Goal: Task Accomplishment & Management: Manage account settings

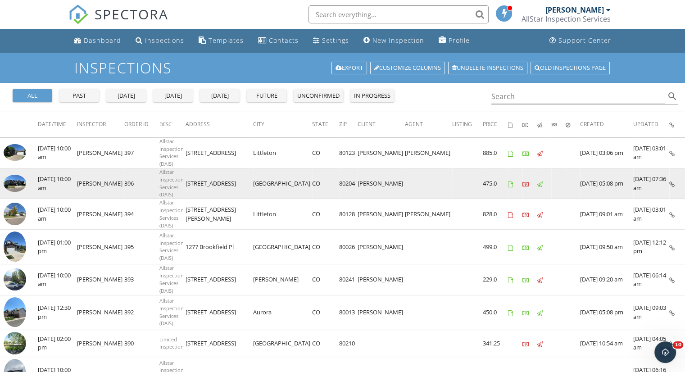
click at [13, 185] on img at bounding box center [15, 183] width 23 height 17
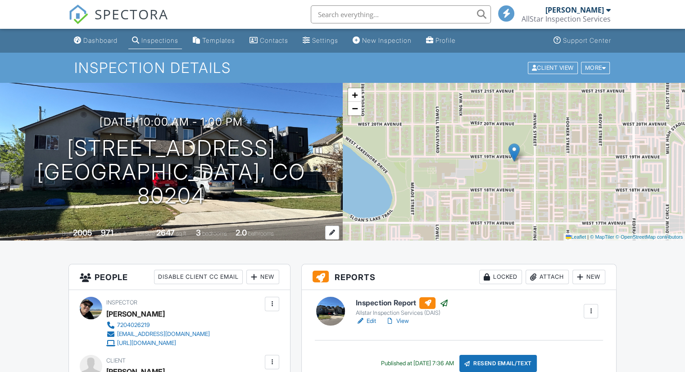
click at [294, 228] on div "Built 2005 971 sq. ft. Lot Size 2647 sq.ft. 3 bedrooms 2.0 bathrooms" at bounding box center [171, 233] width 343 height 16
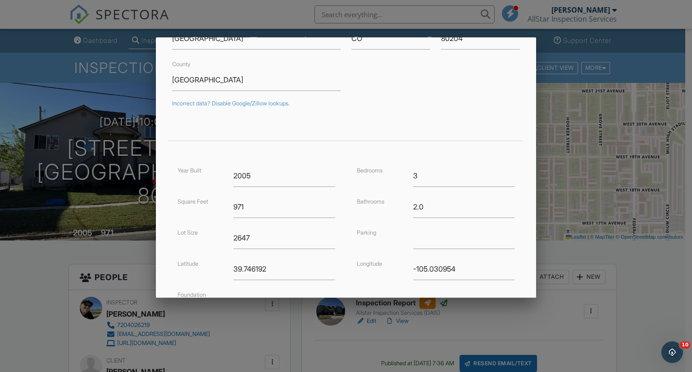
scroll to position [180, 0]
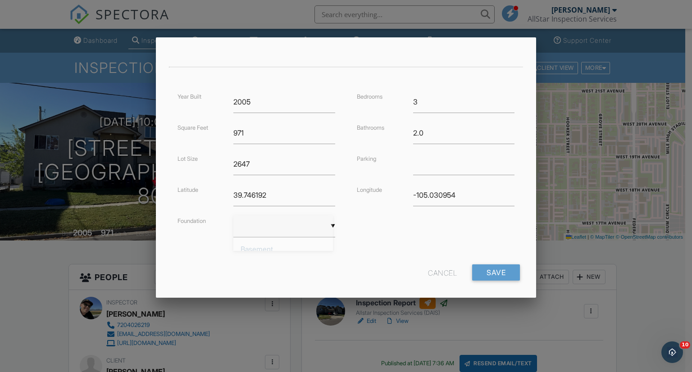
click at [306, 220] on div "▼ Basement Slab Crawlspace Basement Slab Crawlspace" at bounding box center [284, 226] width 102 height 22
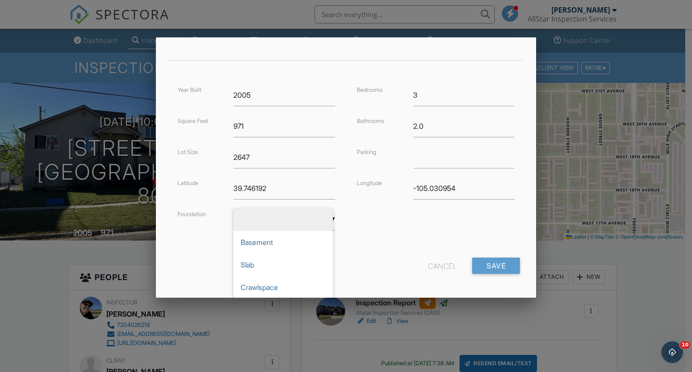
scroll to position [189, 0]
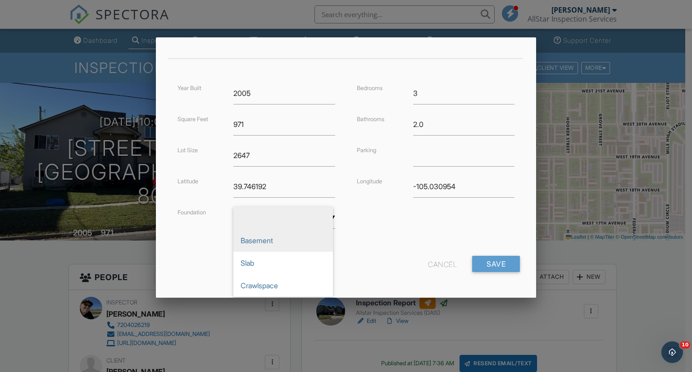
click at [296, 236] on span "Basement" at bounding box center [283, 240] width 100 height 23
type input "Basement"
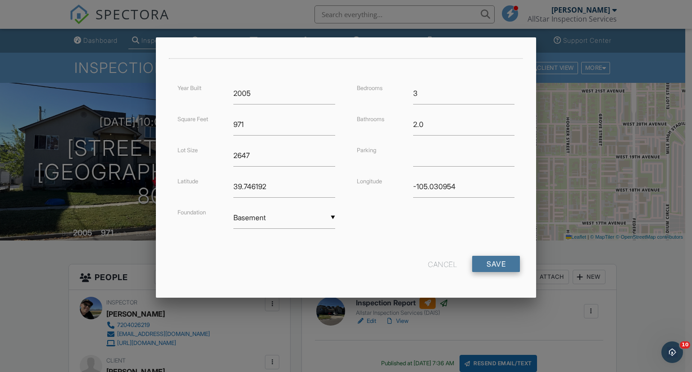
click at [501, 265] on input "Save" at bounding box center [496, 264] width 48 height 16
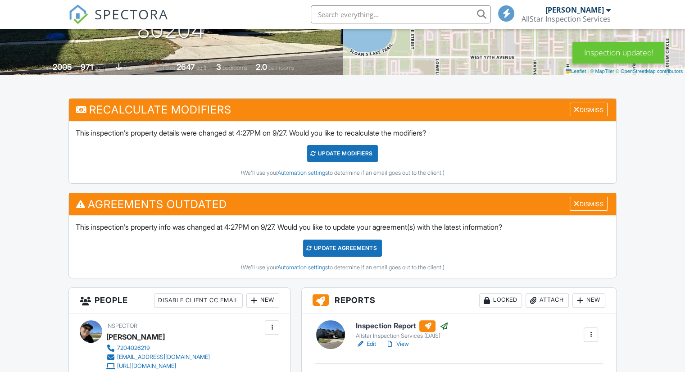
scroll to position [180, 0]
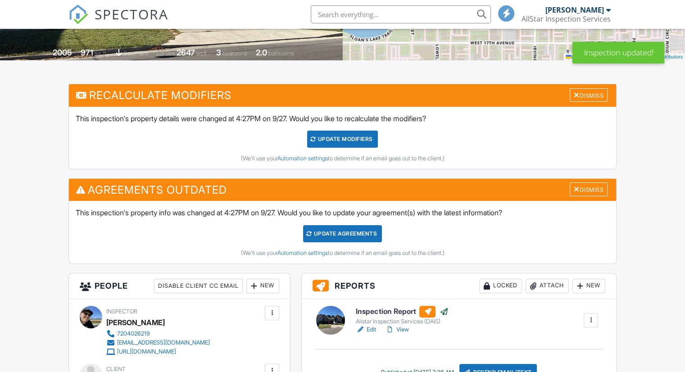
click at [353, 143] on div "UPDATE Modifiers" at bounding box center [342, 139] width 71 height 17
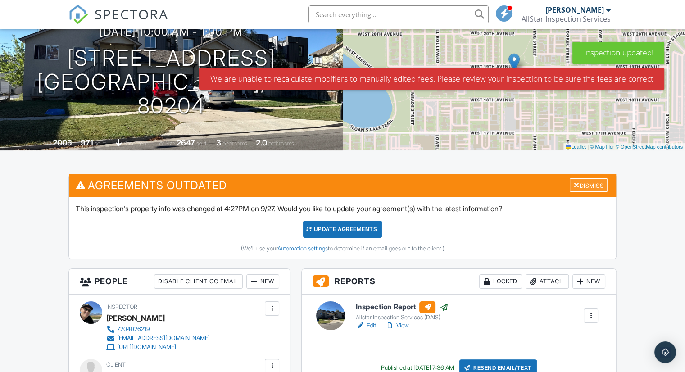
click at [588, 181] on div "Dismiss" at bounding box center [589, 185] width 38 height 14
